Goal: Book appointment/travel/reservation

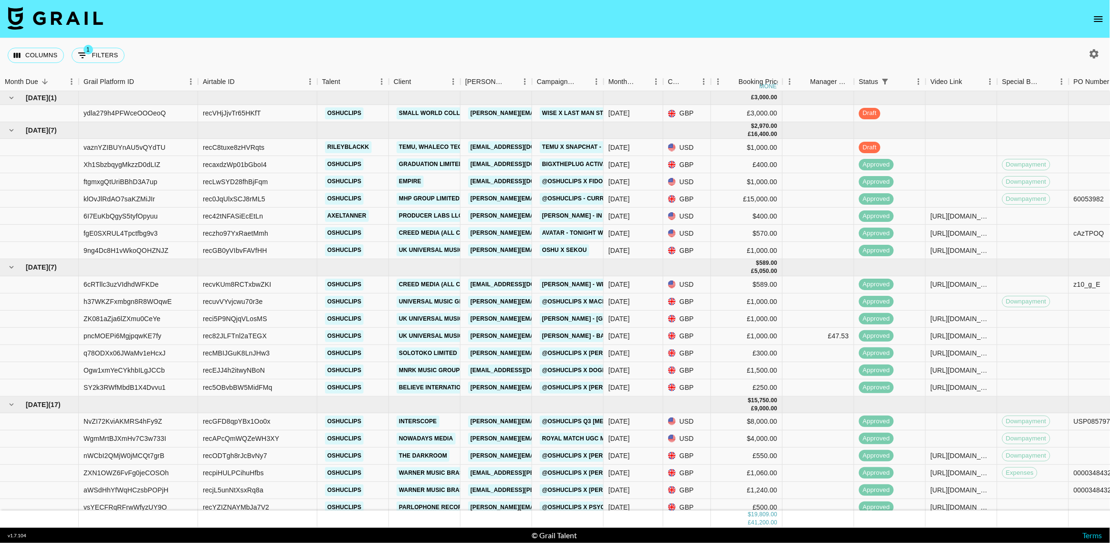
click at [985, 51] on icon "button" at bounding box center [1094, 53] width 9 height 9
select select "[DATE]"
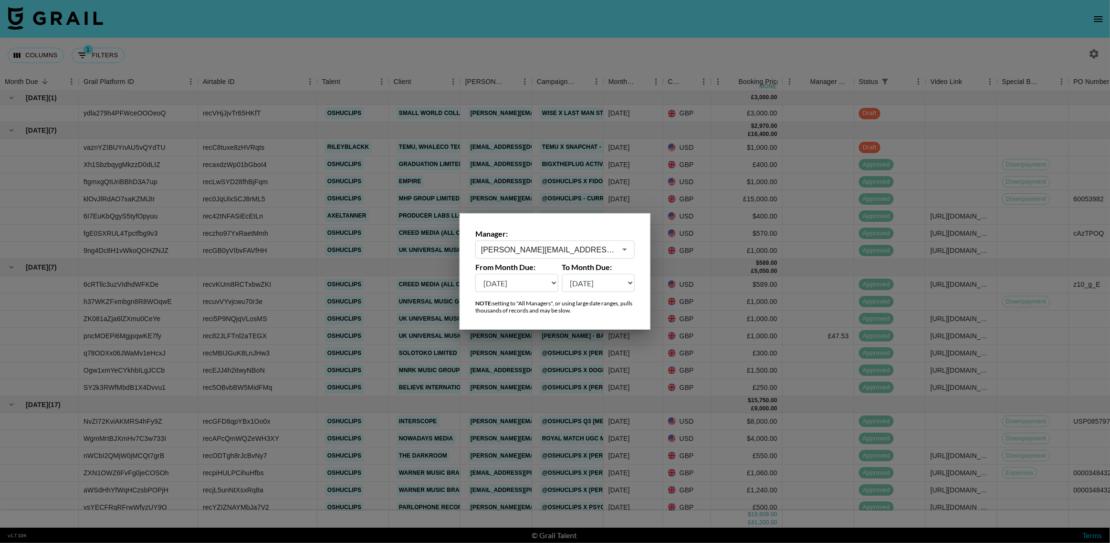
click at [534, 251] on input "[PERSON_NAME][EMAIL_ADDRESS][DOMAIN_NAME]" at bounding box center [548, 249] width 135 height 11
click at [527, 265] on li "[PERSON_NAME][EMAIL_ADDRESS][DOMAIN_NAME]" at bounding box center [555, 275] width 159 height 25
type input "[PERSON_NAME][EMAIL_ADDRESS][DOMAIN_NAME]"
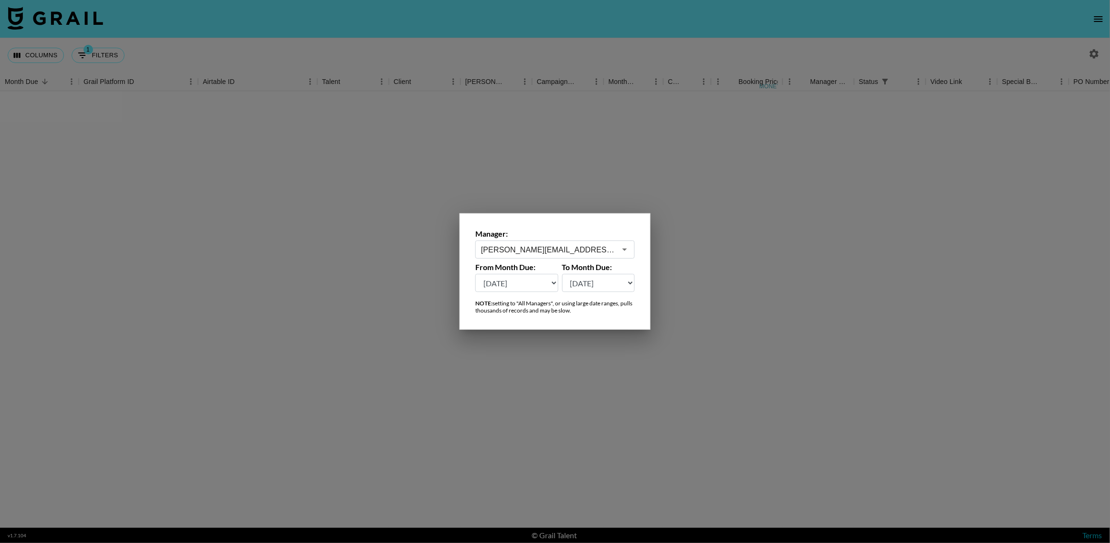
click at [543, 53] on div at bounding box center [555, 271] width 1110 height 543
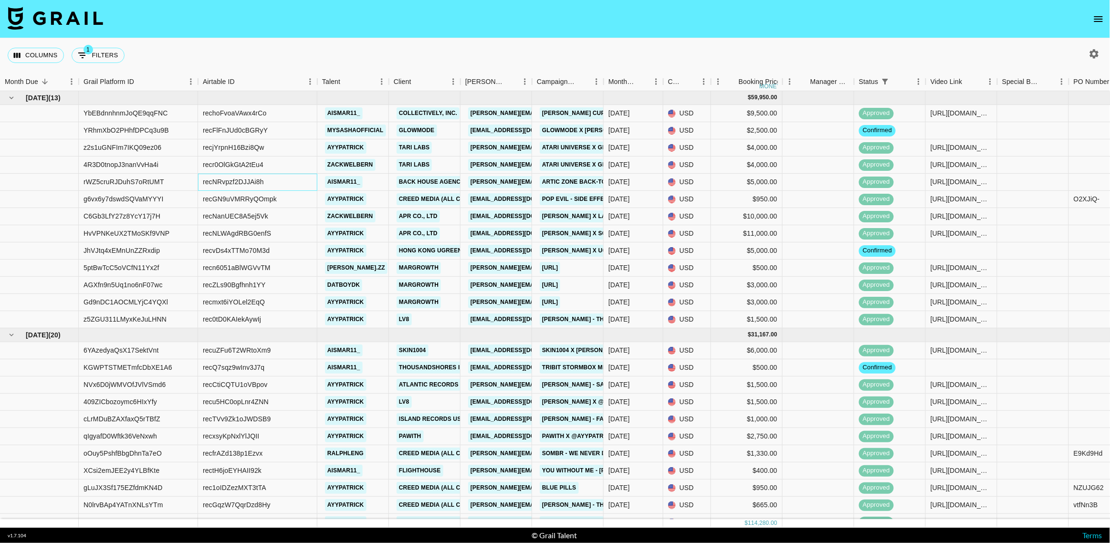
click at [230, 183] on div "recNRvpzf2DJJAi8h" at bounding box center [233, 182] width 61 height 10
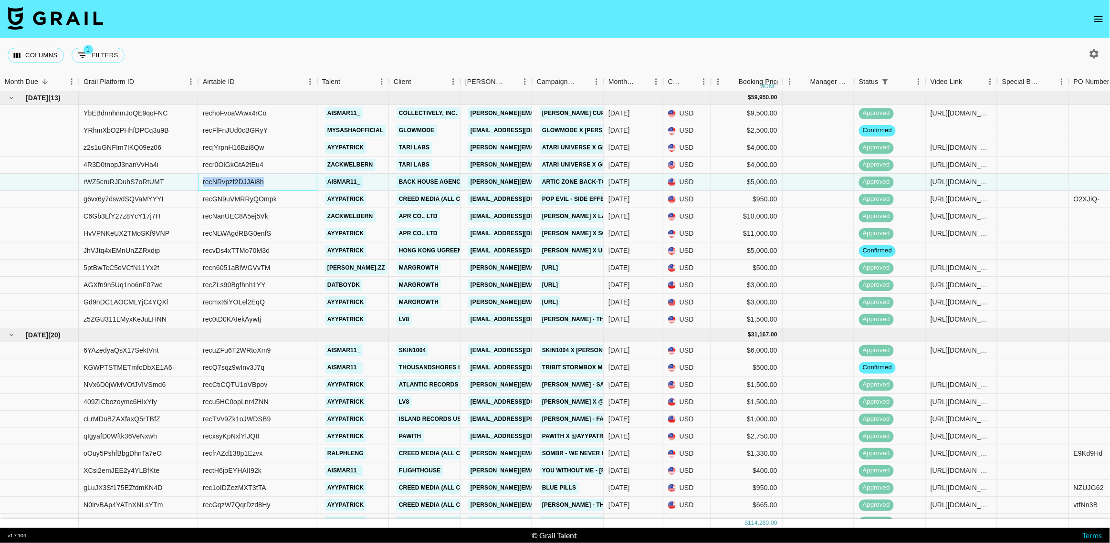
click at [230, 183] on div "recNRvpzf2DJJAi8h" at bounding box center [233, 182] width 61 height 10
copy div "recNRvpzf2DJJAi8h"
